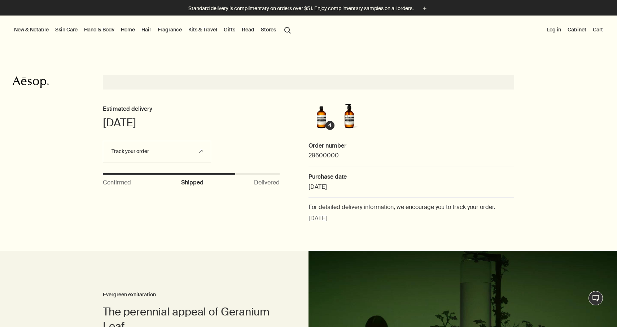
click at [63, 29] on link "Skin Care" at bounding box center [66, 29] width 25 height 9
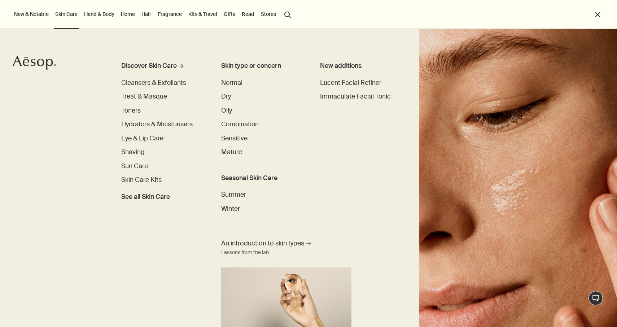
click at [148, 14] on link "Hair" at bounding box center [146, 13] width 13 height 9
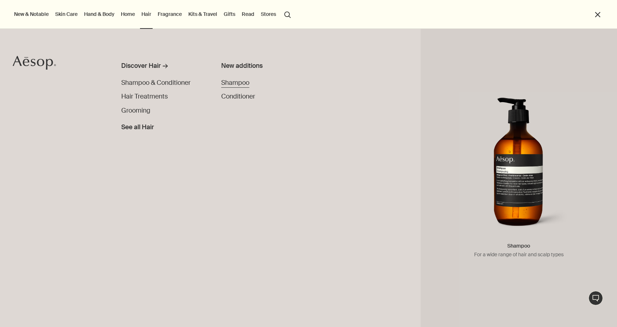
click at [240, 80] on span "Shampoo" at bounding box center [235, 83] width 28 height 8
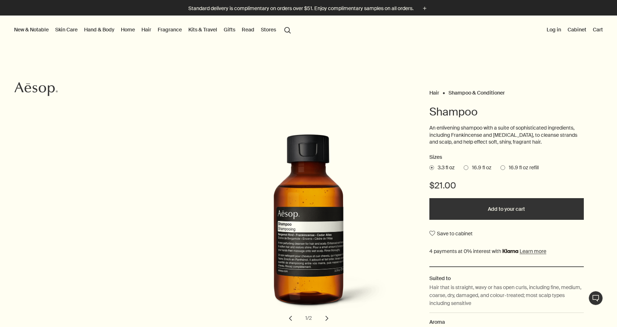
click at [504, 167] on span at bounding box center [502, 167] width 5 height 5
click at [500, 167] on input "16.9 fl oz refill" at bounding box center [500, 166] width 0 height 5
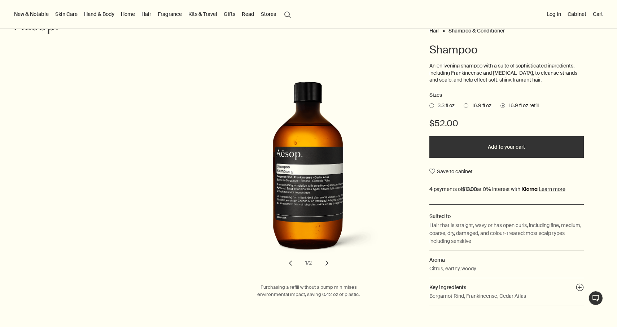
scroll to position [65, 0]
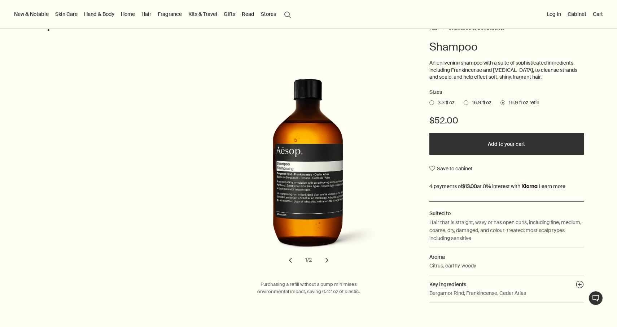
click at [481, 150] on button "Add to your cart" at bounding box center [506, 144] width 154 height 22
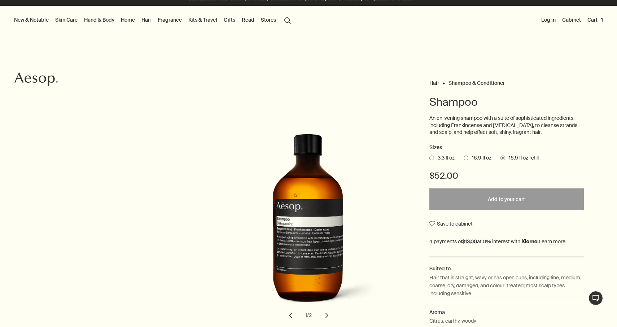
scroll to position [0, 0]
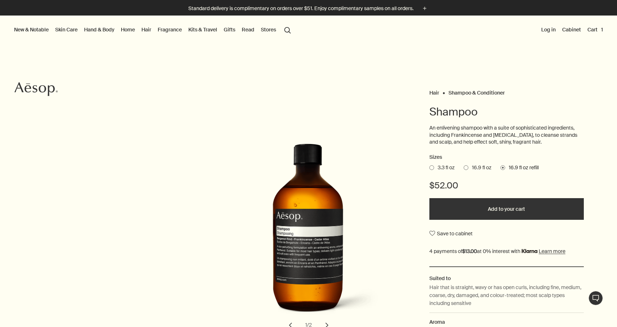
click at [475, 214] on button "Added to your cart Add to your cart" at bounding box center [506, 209] width 154 height 22
click at [244, 165] on img "Shampoo" at bounding box center [310, 225] width 159 height 197
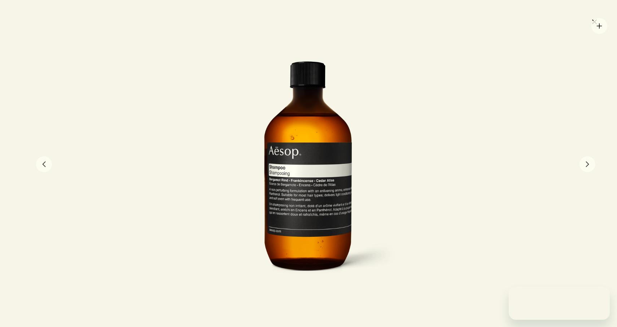
click at [595, 23] on button "close" at bounding box center [594, 22] width 9 height 12
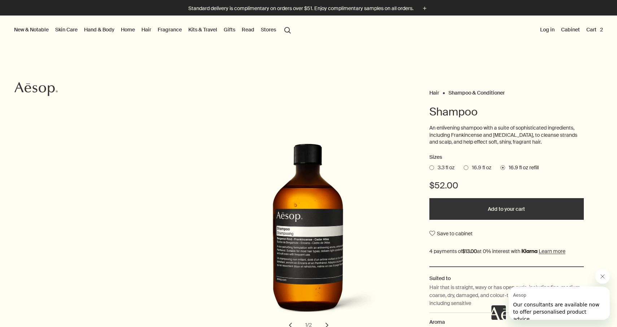
click at [107, 31] on link "Hand & Body" at bounding box center [99, 29] width 33 height 9
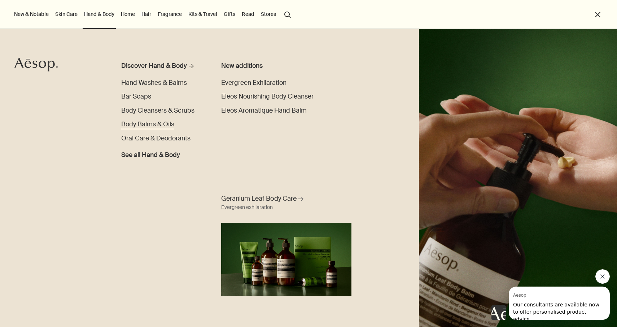
click at [163, 127] on span "Body Balms & Oils" at bounding box center [147, 124] width 53 height 8
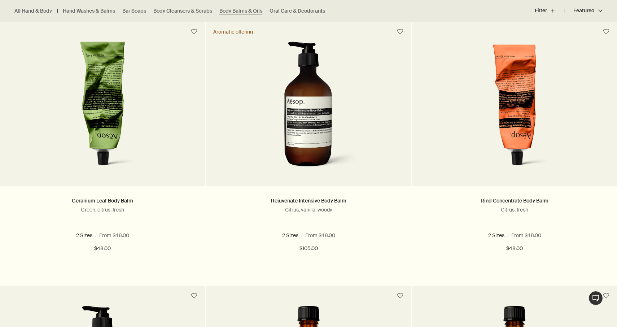
scroll to position [208, 0]
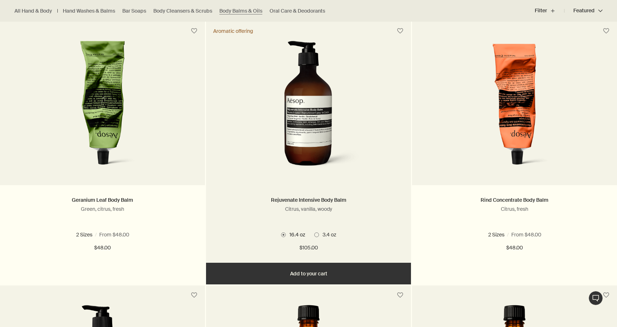
click at [316, 238] on ul "16.4 oz 3.4 oz" at bounding box center [308, 234] width 183 height 9
click at [316, 234] on span at bounding box center [316, 234] width 5 height 5
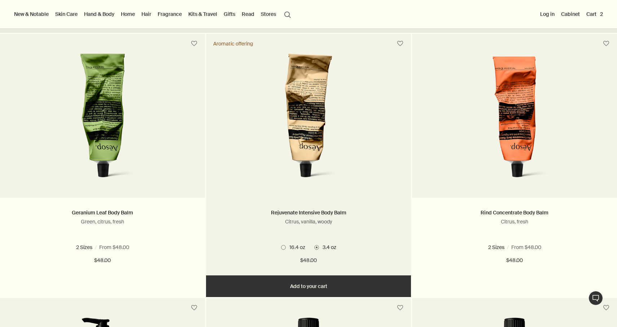
scroll to position [0, 0]
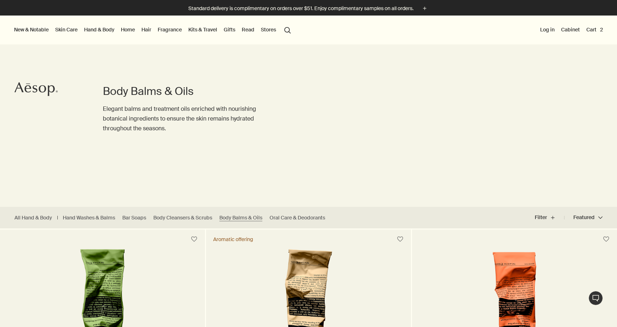
click at [61, 30] on link "Skin Care" at bounding box center [66, 29] width 25 height 9
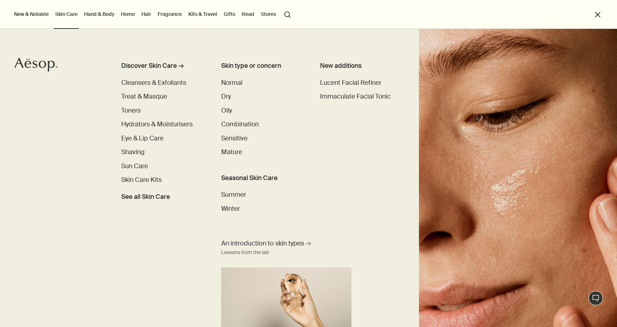
click at [35, 17] on button "New & Notable" at bounding box center [32, 13] width 38 height 9
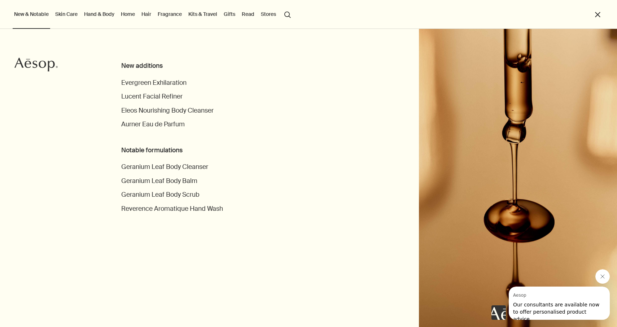
click at [67, 12] on link "Skin Care" at bounding box center [66, 13] width 25 height 9
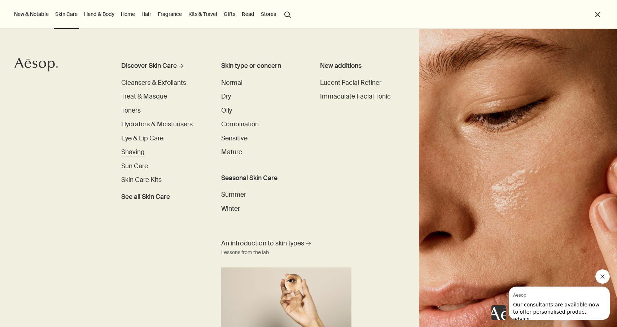
click at [136, 151] on span "Shaving" at bounding box center [132, 152] width 23 height 8
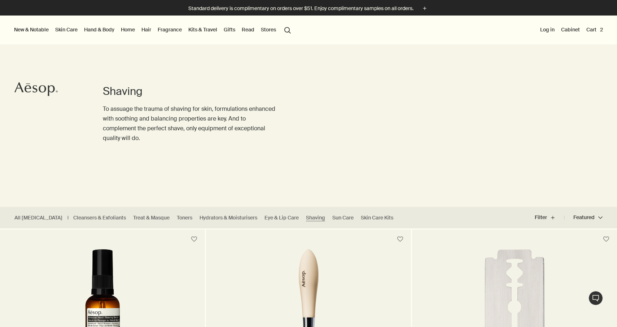
click at [104, 30] on link "Hand & Body" at bounding box center [99, 29] width 33 height 9
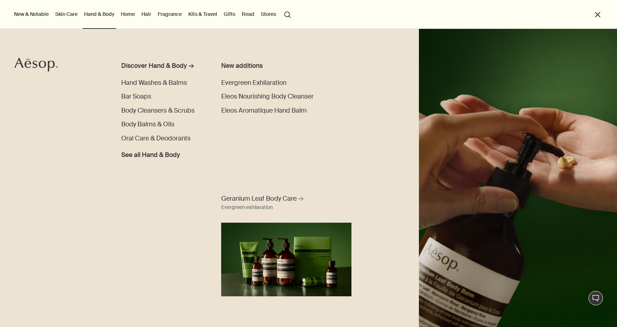
click at [125, 14] on link "Home" at bounding box center [127, 13] width 17 height 9
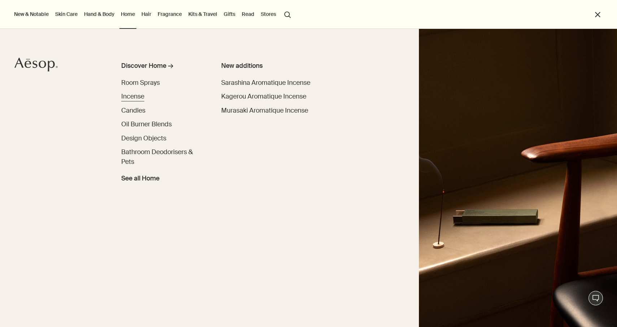
click at [141, 98] on span "Incense" at bounding box center [132, 96] width 23 height 8
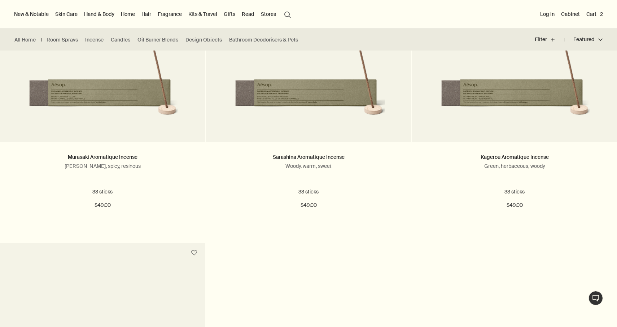
scroll to position [54, 0]
